Goal: Information Seeking & Learning: Learn about a topic

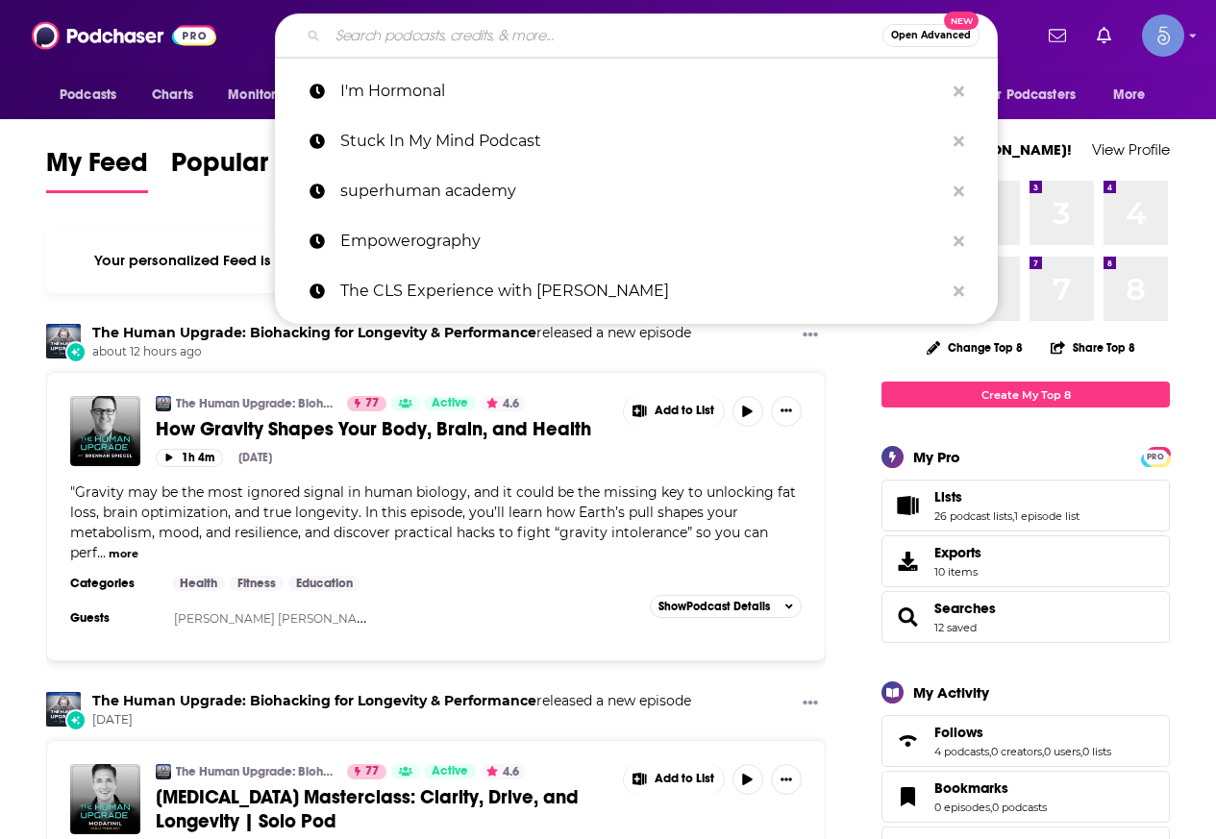
click at [400, 24] on input "Search podcasts, credits, & more..." at bounding box center [605, 35] width 555 height 31
paste input "Open-Minded Healing"
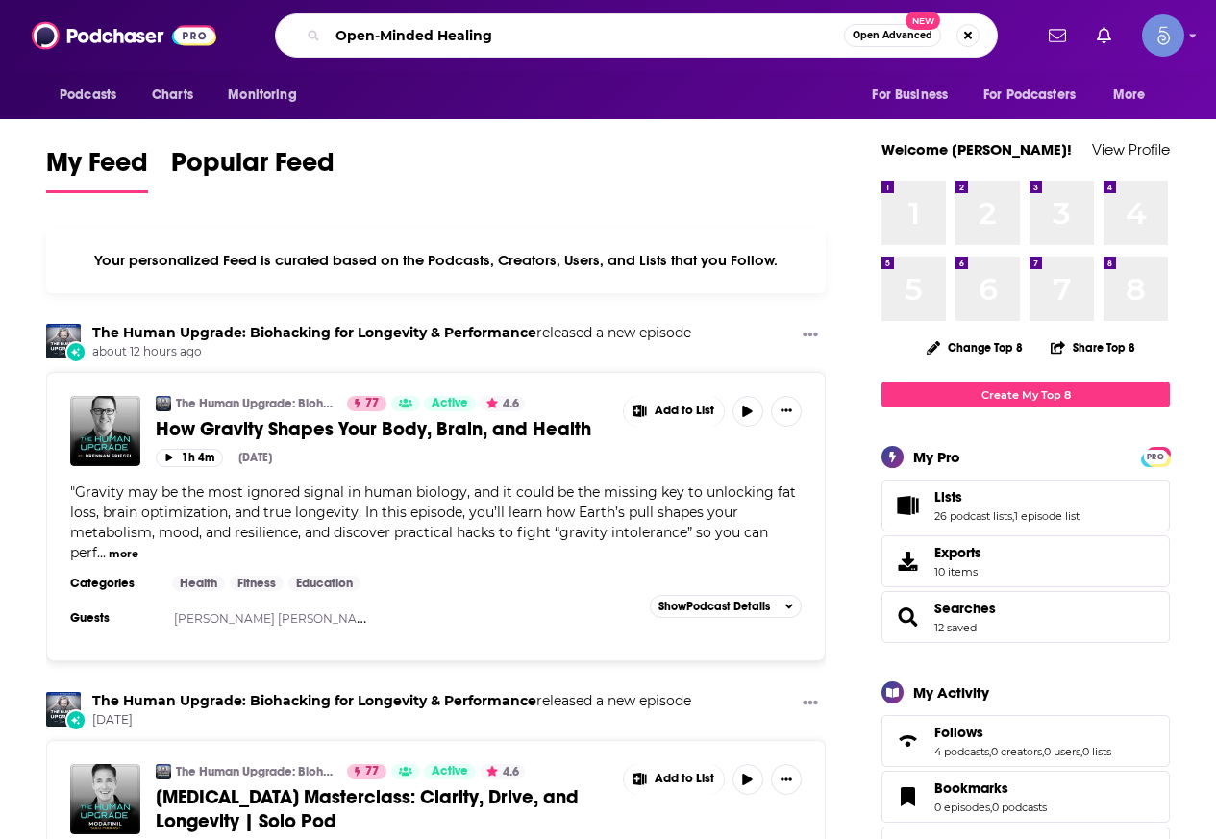
type input "Open-Minded Healing"
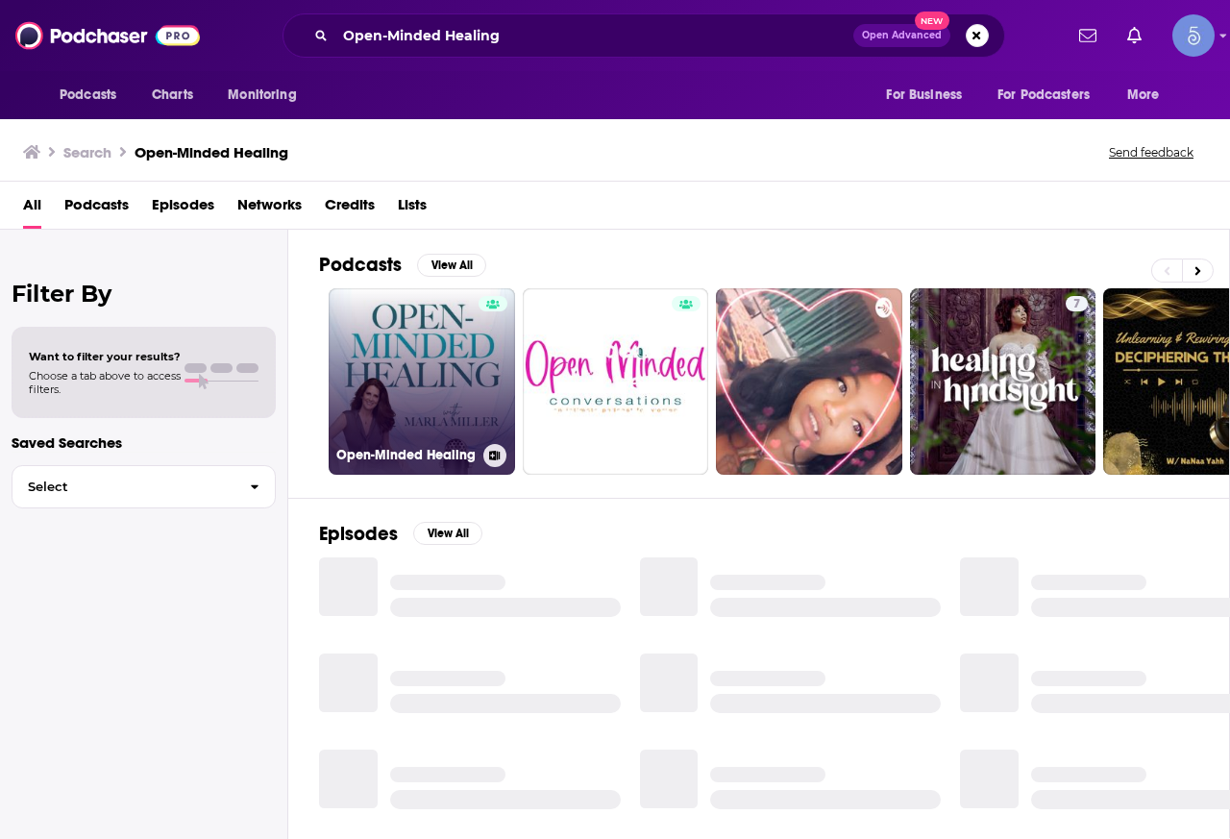
click at [482, 391] on div at bounding box center [493, 370] width 29 height 148
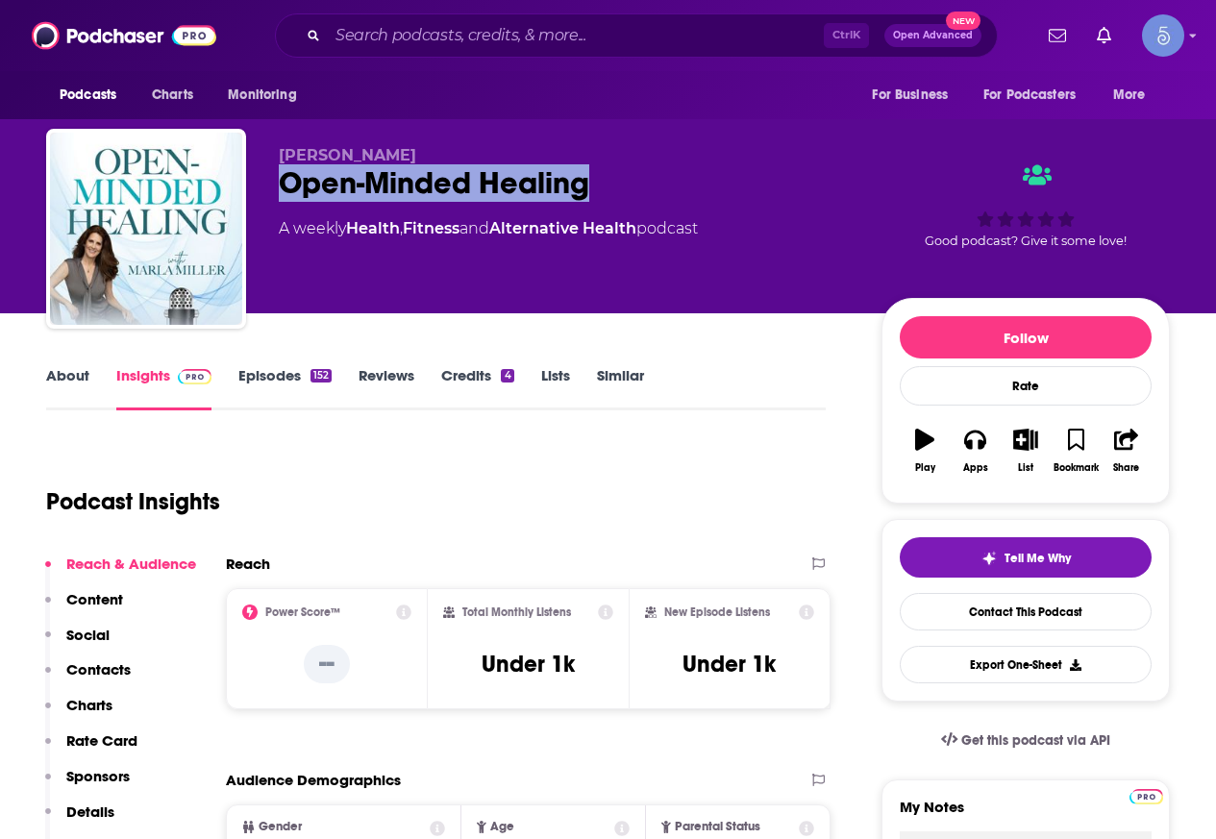
drag, startPoint x: 623, startPoint y: 180, endPoint x: 287, endPoint y: 183, distance: 335.5
click at [287, 183] on div "Open-Minded Healing" at bounding box center [565, 182] width 572 height 37
copy h2 "Open-Minded Healing"
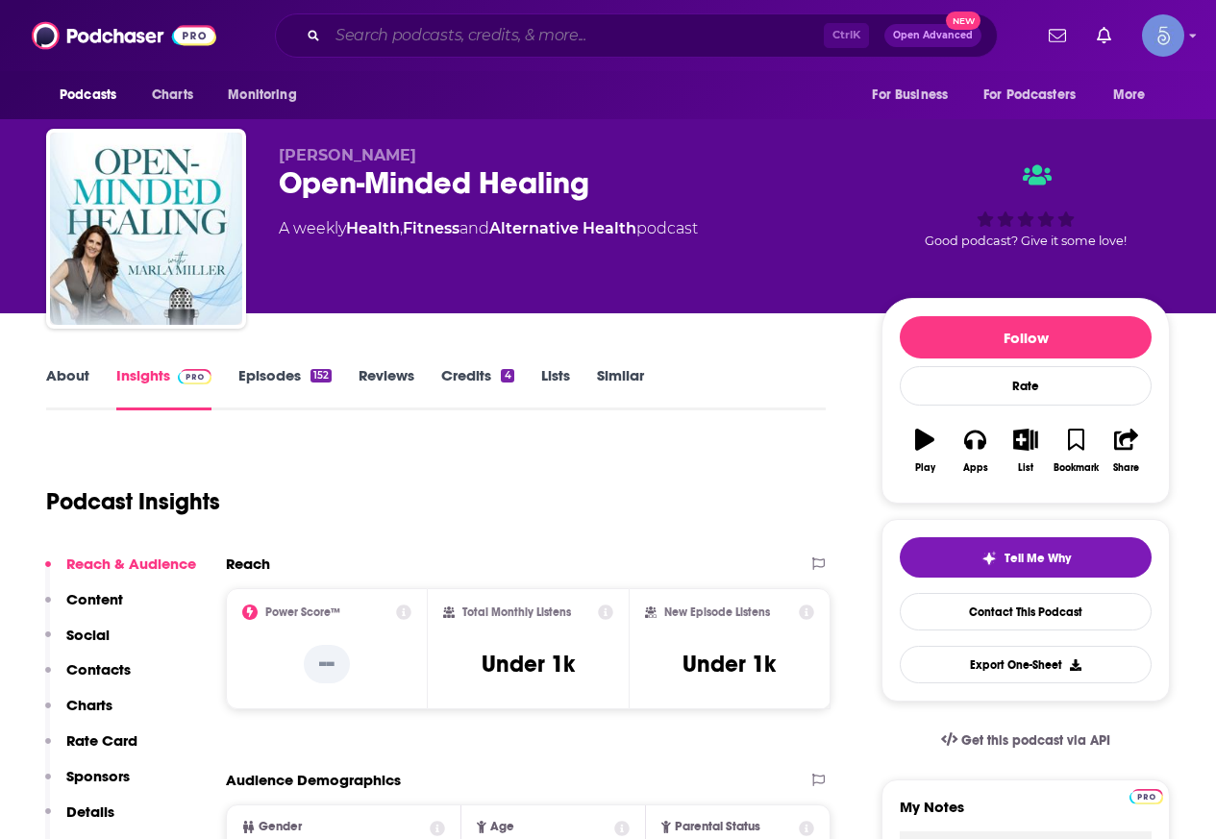
click at [526, 37] on input "Search podcasts, credits, & more..." at bounding box center [576, 35] width 496 height 31
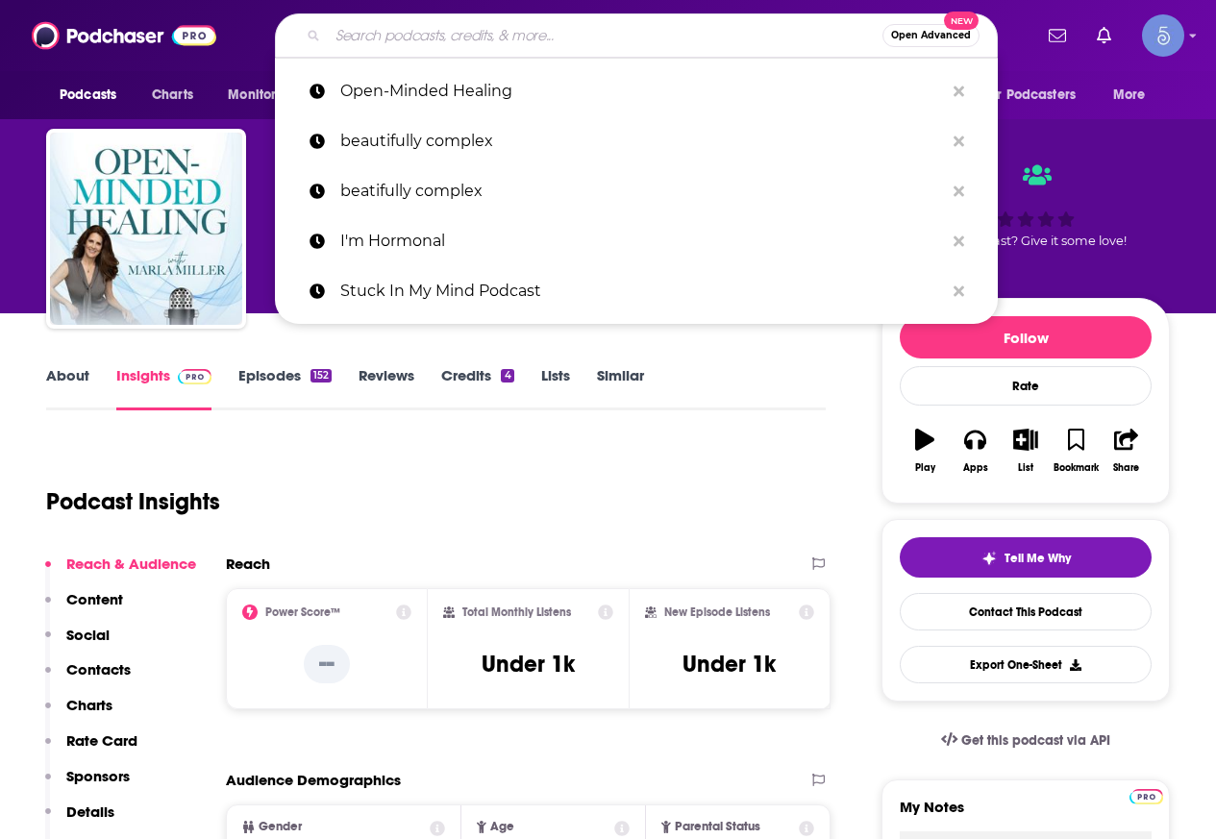
paste input "All Things in the Name of Love: A spirituality and wellness podcast"
type input "All Things in the Name of Love: A spirituality and wellness podcast"
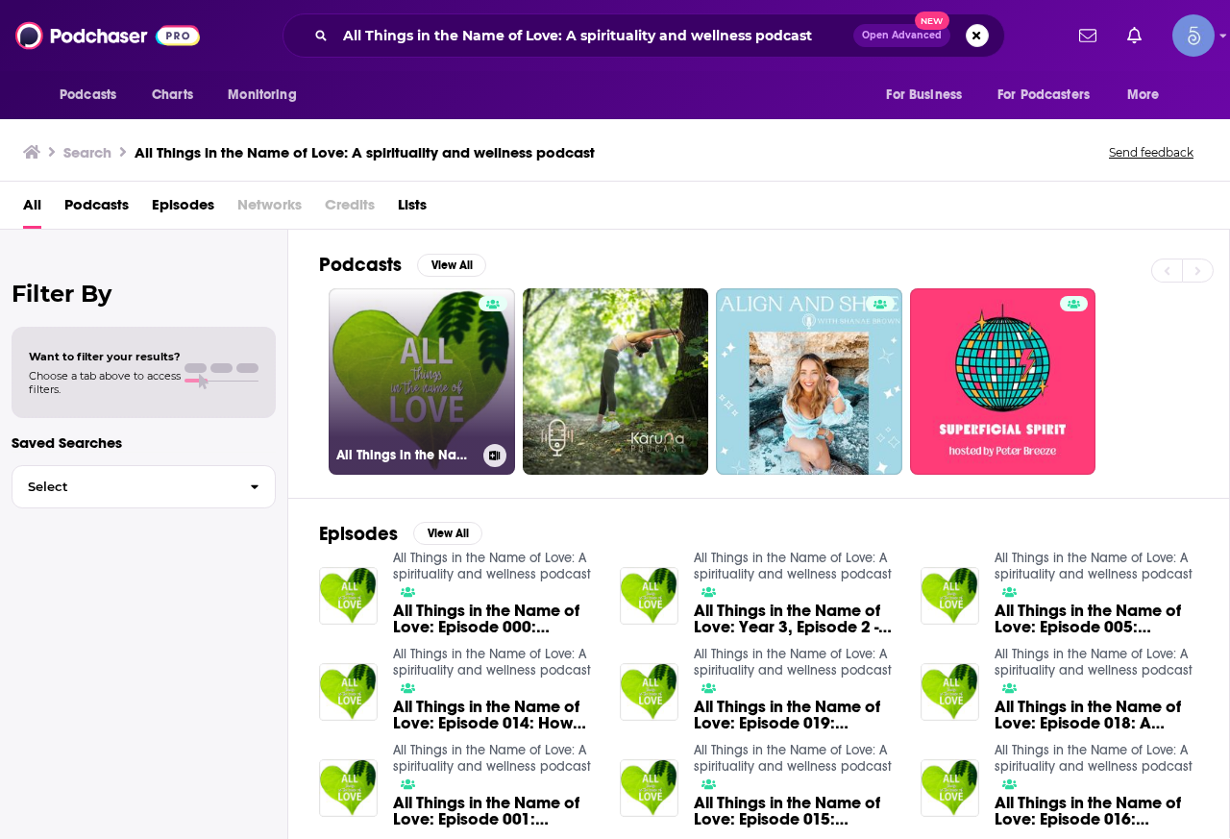
click at [433, 402] on link "All Things in the Name of Love: A spirituality and wellness podcast" at bounding box center [422, 381] width 186 height 186
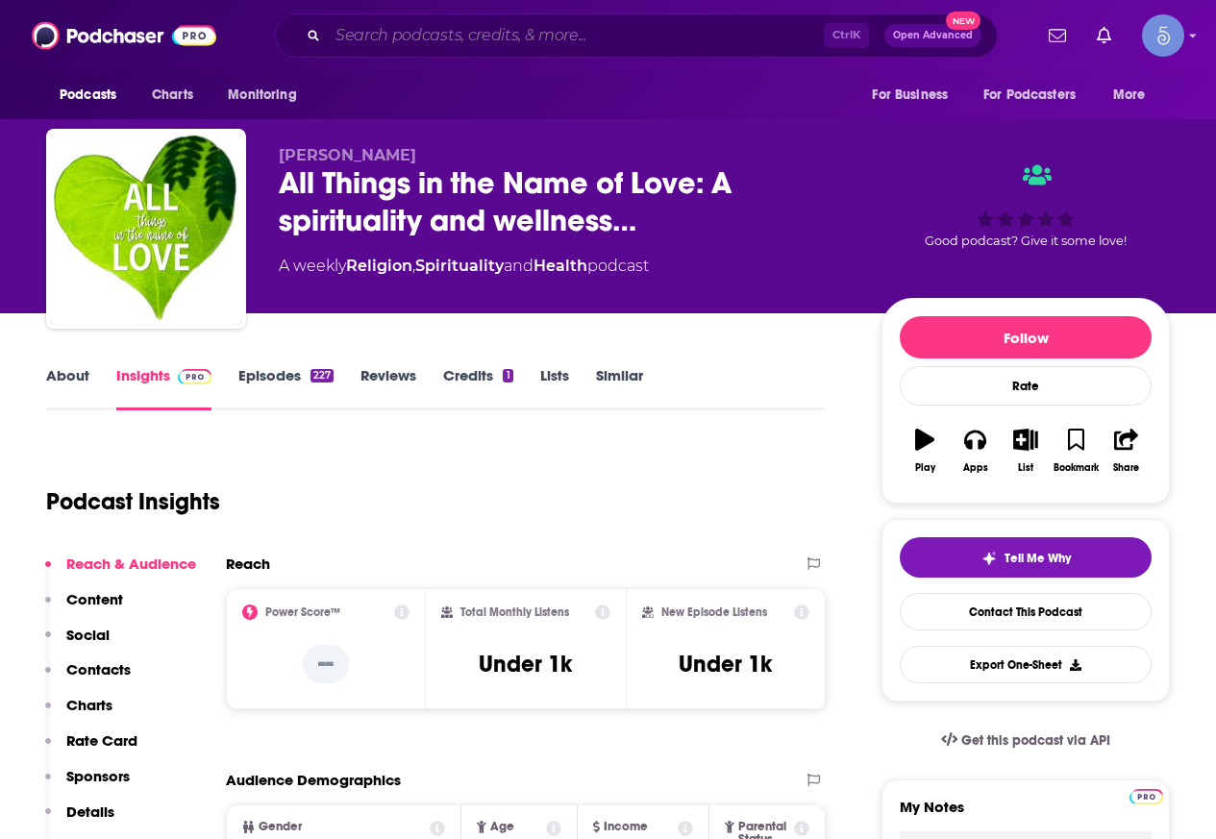
click at [548, 22] on input "Search podcasts, credits, & more..." at bounding box center [576, 35] width 496 height 31
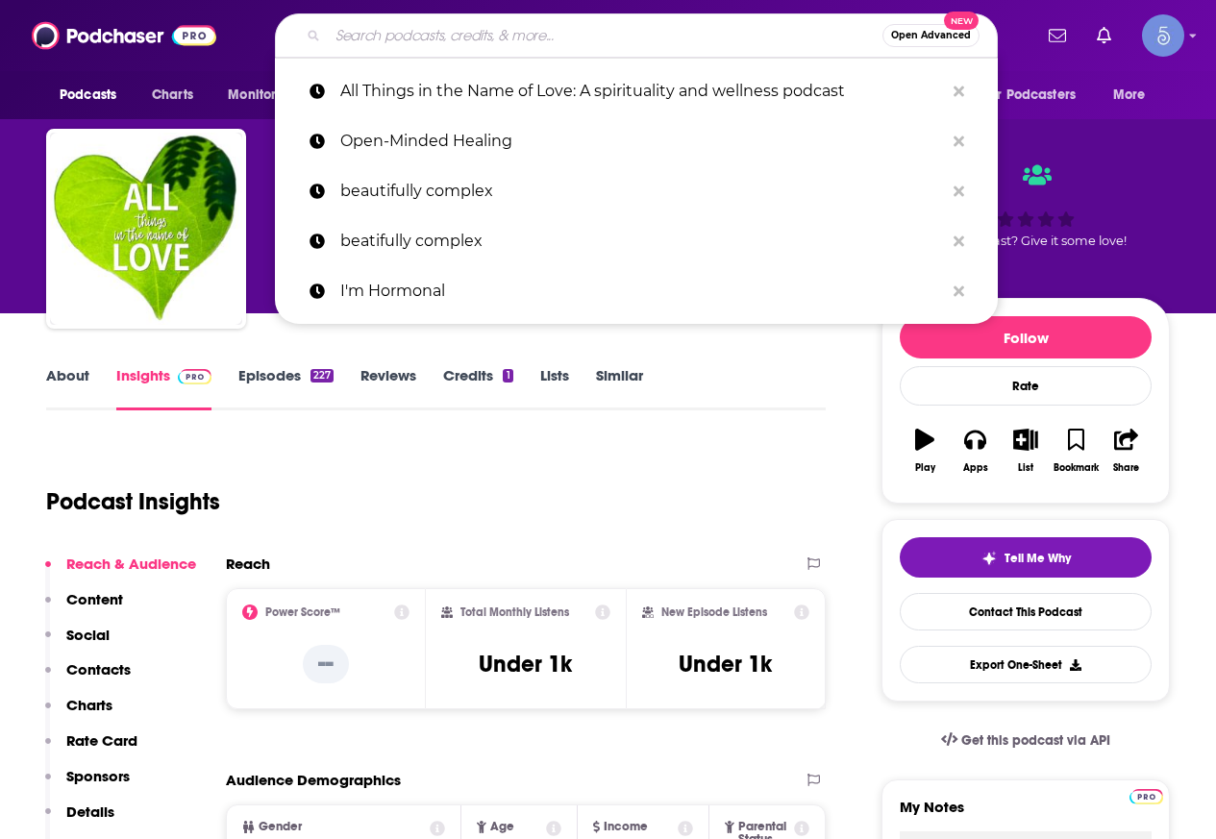
paste input "Hey Human Podcast"
type input "Hey Human Podcast"
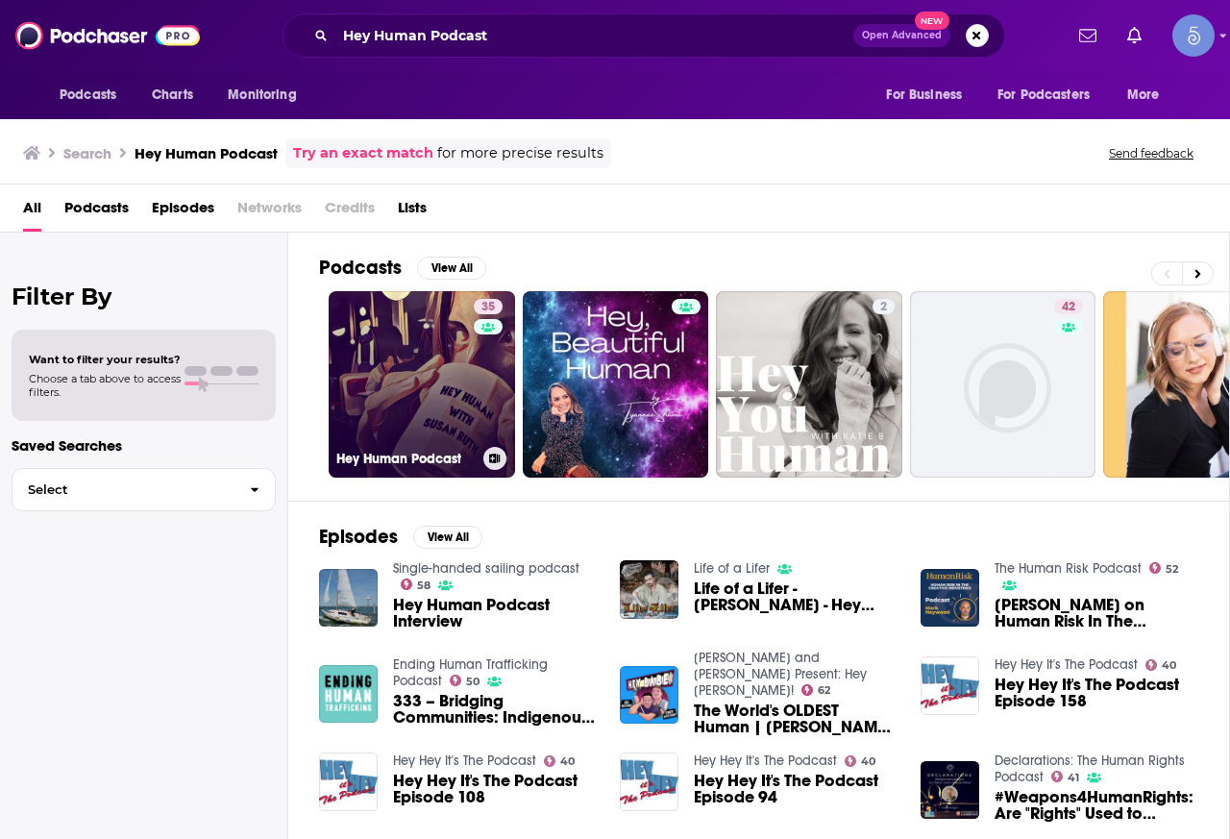
click at [456, 373] on link "35 Hey Human Podcast" at bounding box center [422, 384] width 186 height 186
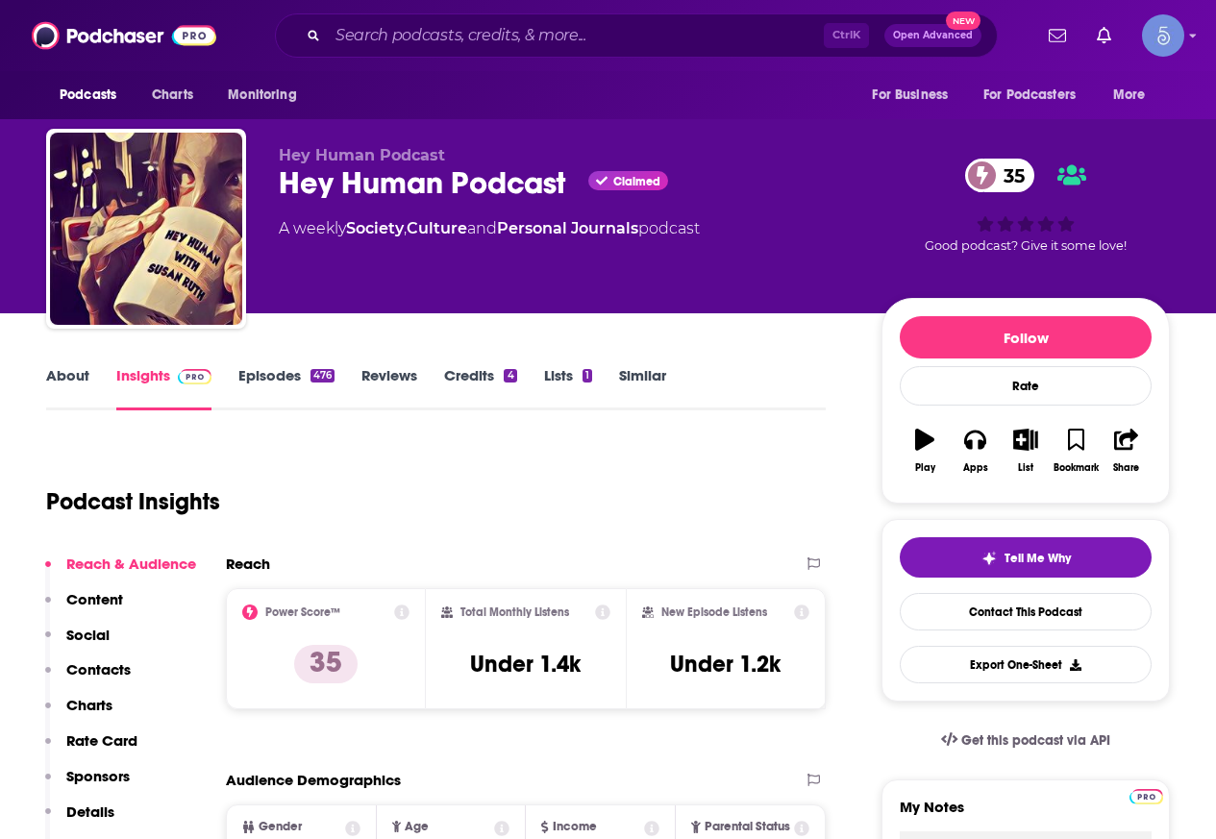
click at [87, 374] on link "About" at bounding box center [67, 388] width 43 height 44
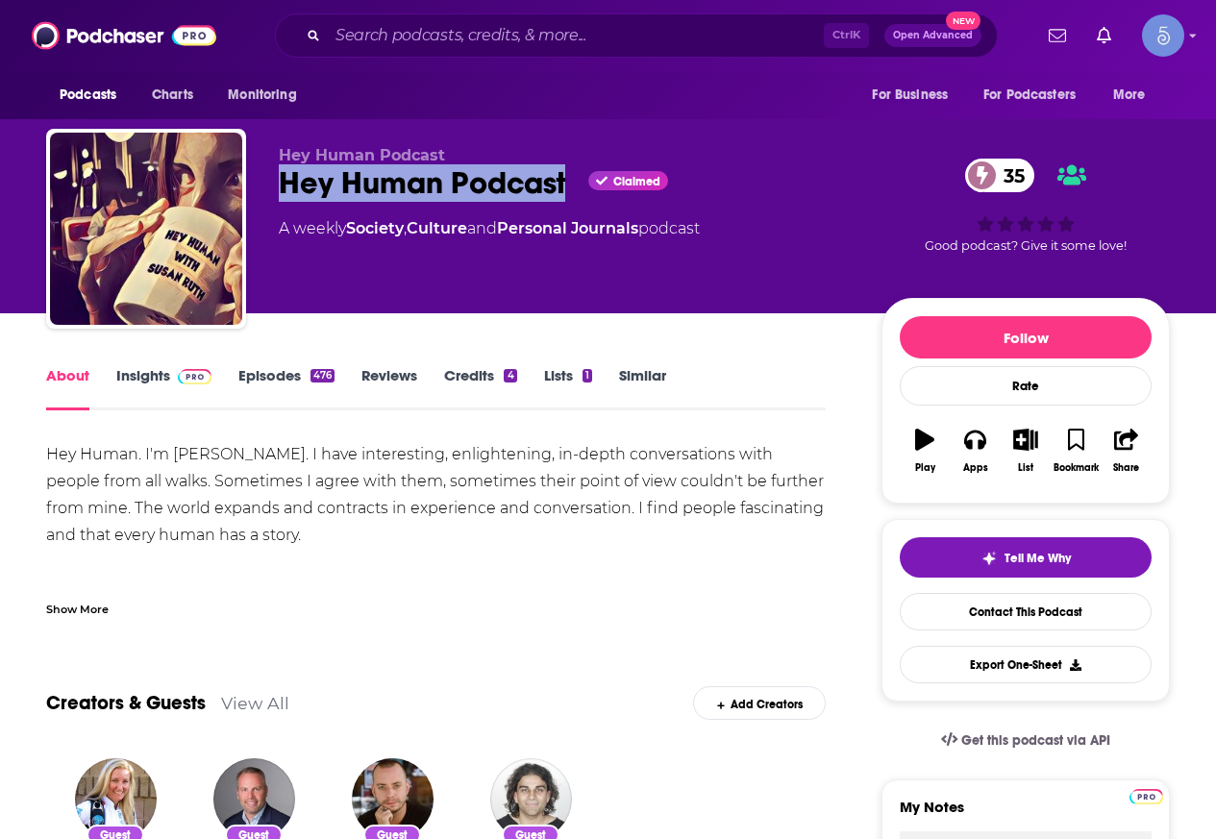
drag, startPoint x: 568, startPoint y: 178, endPoint x: 271, endPoint y: 187, distance: 297.2
click at [271, 187] on div "Hey Human Podcast Hey Human Podcast Claimed 35 A weekly Society , Culture and P…" at bounding box center [608, 233] width 1124 height 208
copy h1 "Hey Human Podcast"
